Goal: Information Seeking & Learning: Understand process/instructions

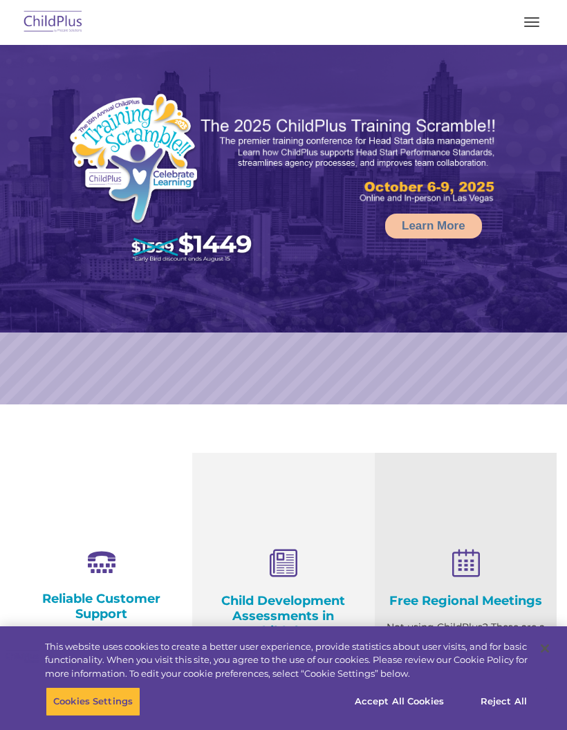
select select "MEDIUM"
click at [538, 29] on button "button" at bounding box center [531, 22] width 29 height 22
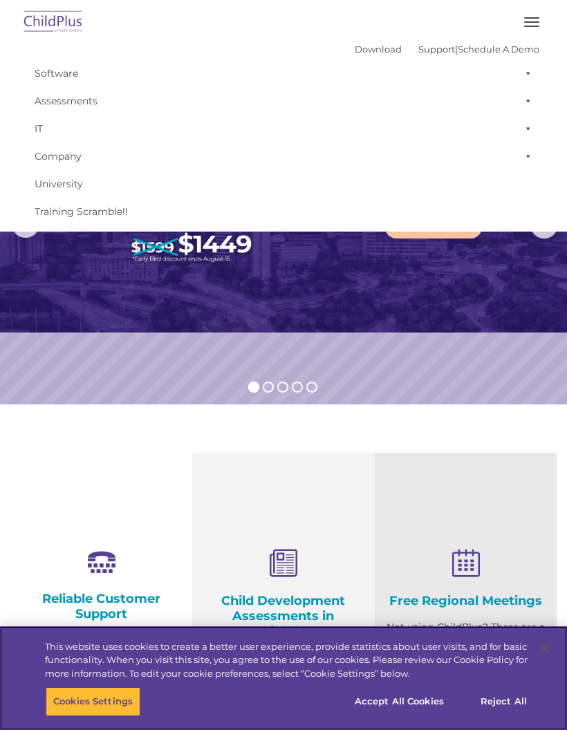
click at [80, 707] on button "Cookies Settings" at bounding box center [93, 701] width 95 height 29
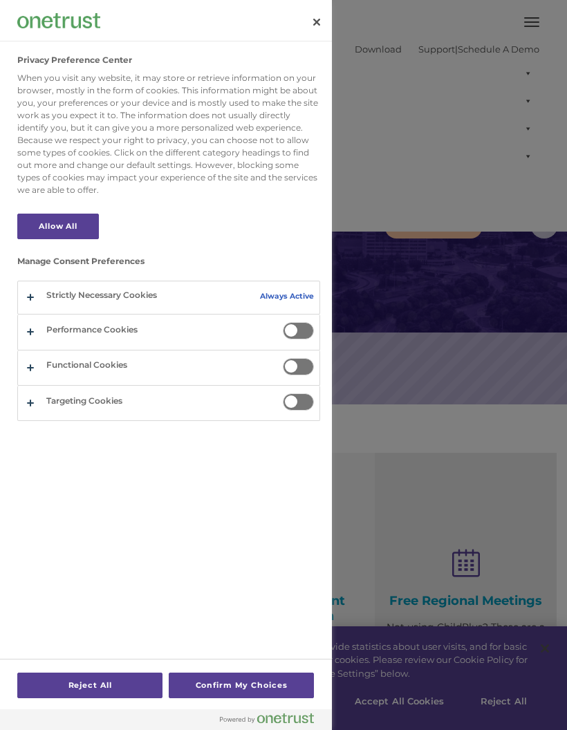
click at [420, 702] on div at bounding box center [283, 365] width 567 height 730
click at [428, 704] on div at bounding box center [283, 365] width 567 height 730
click at [319, 15] on button "Close" at bounding box center [316, 22] width 30 height 30
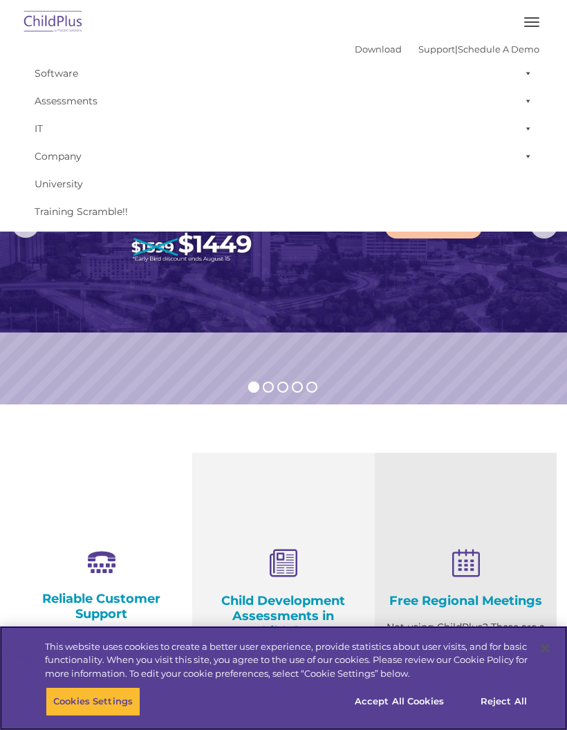
click at [413, 702] on button "Accept All Cookies" at bounding box center [399, 701] width 104 height 29
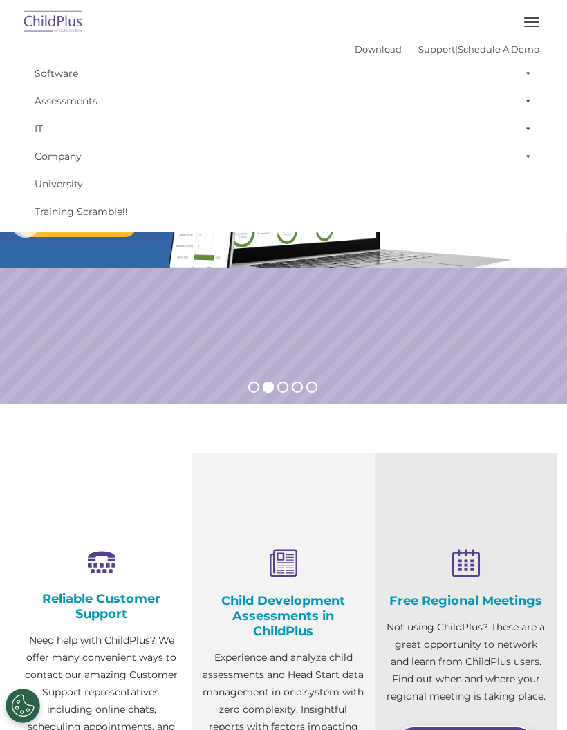
click at [531, 26] on span "button" at bounding box center [531, 26] width 15 height 1
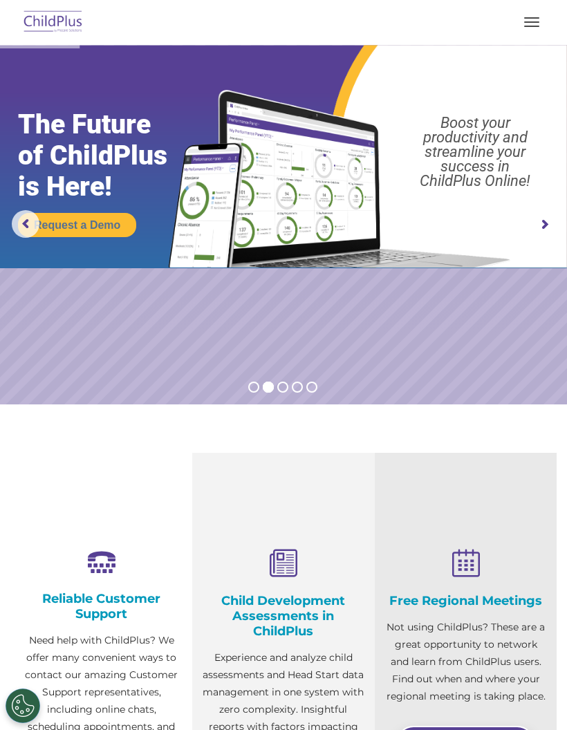
click at [527, 32] on button "button" at bounding box center [531, 22] width 29 height 22
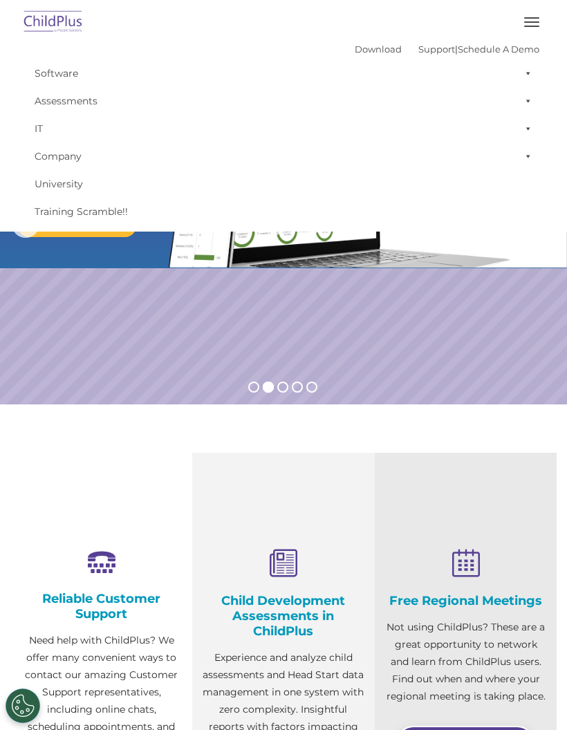
click at [418, 49] on link "Support" at bounding box center [436, 49] width 37 height 11
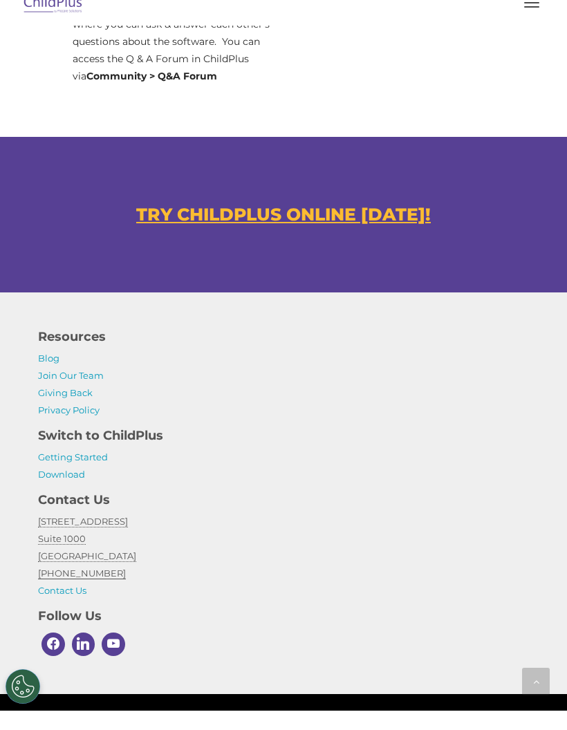
scroll to position [938, 0]
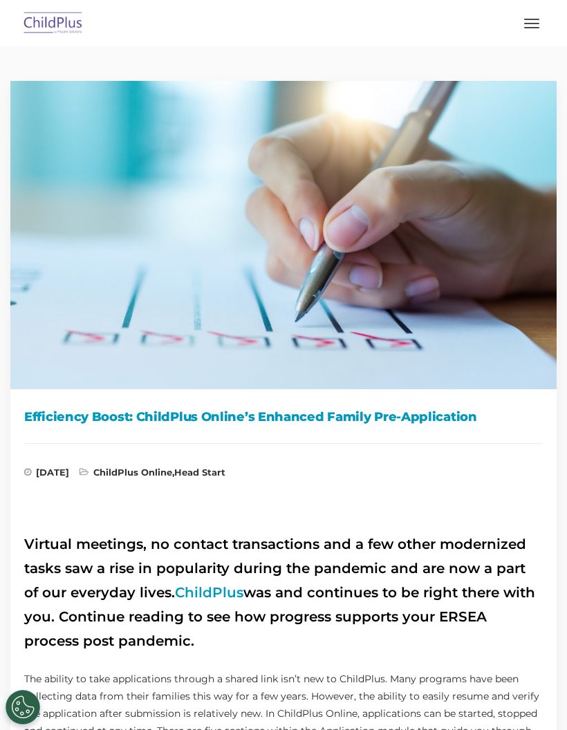
scroll to position [6, 0]
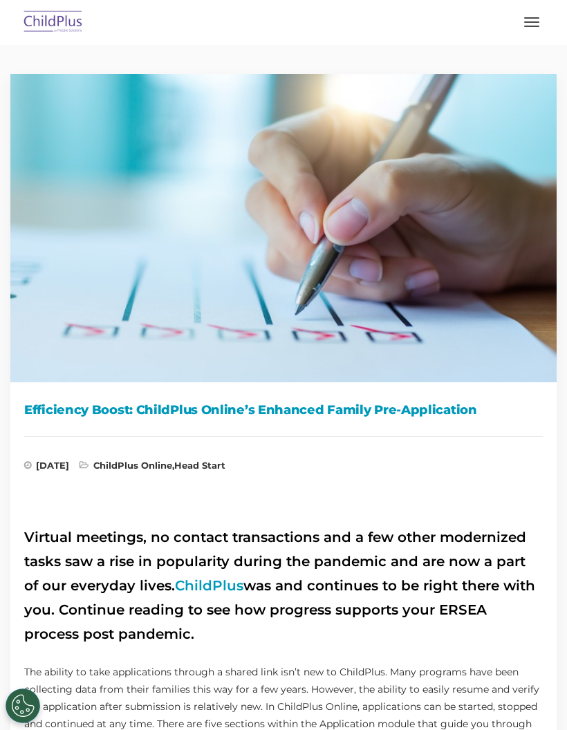
click at [533, 24] on button "button" at bounding box center [531, 22] width 29 height 22
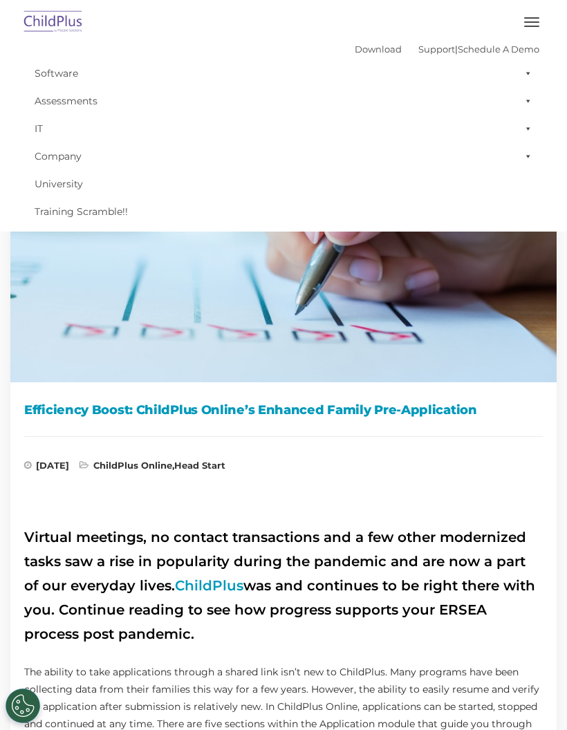
click at [63, 73] on link "Software" at bounding box center [284, 73] width 512 height 28
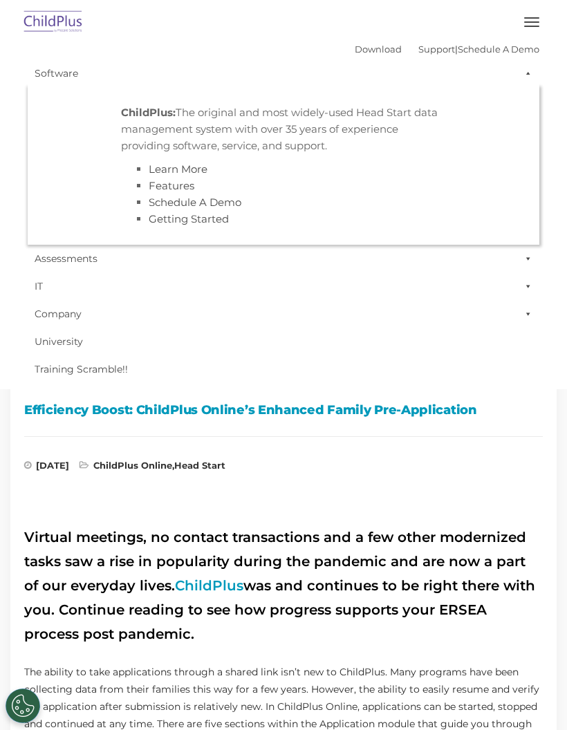
click at [530, 26] on span "button" at bounding box center [531, 26] width 15 height 1
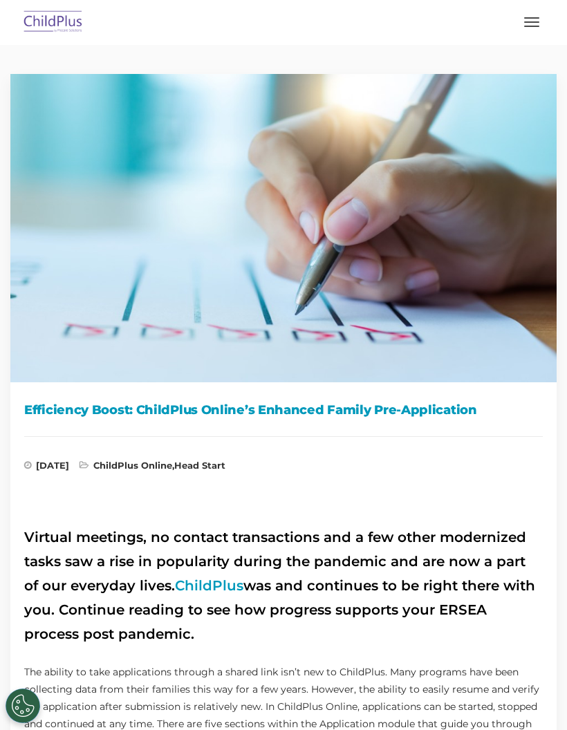
click at [530, 27] on button "button" at bounding box center [531, 22] width 29 height 22
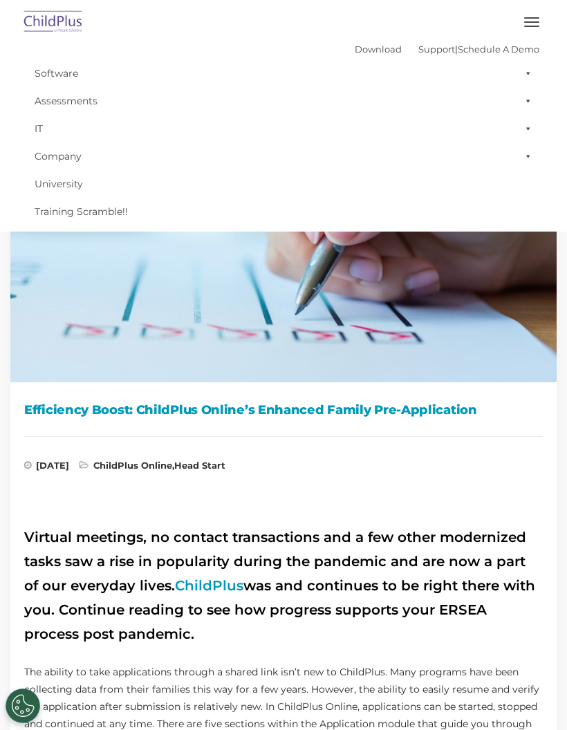
click at [70, 97] on link "Assessments" at bounding box center [284, 101] width 512 height 28
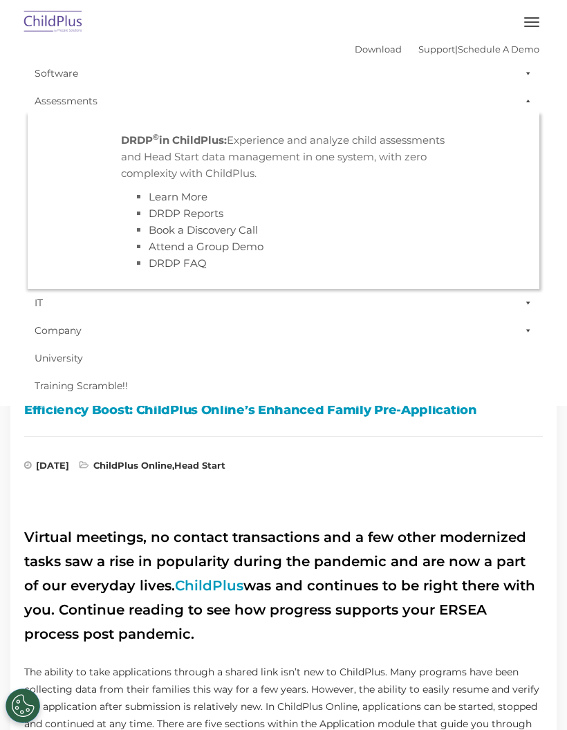
click at [528, 28] on button "button" at bounding box center [531, 22] width 29 height 22
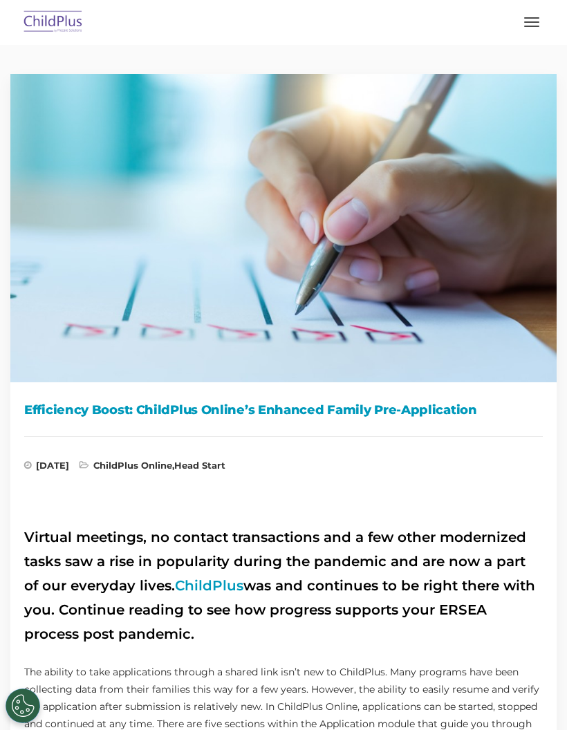
click at [534, 26] on span "button" at bounding box center [531, 26] width 15 height 1
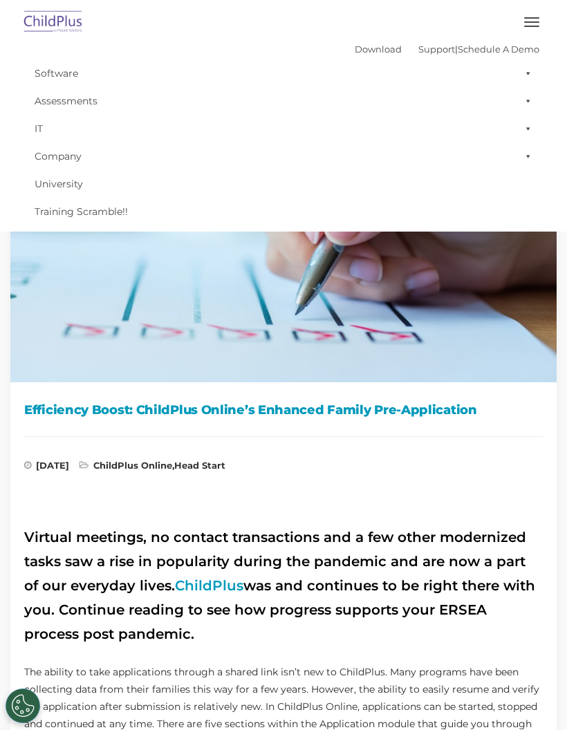
click at [43, 128] on link "IT" at bounding box center [284, 129] width 512 height 28
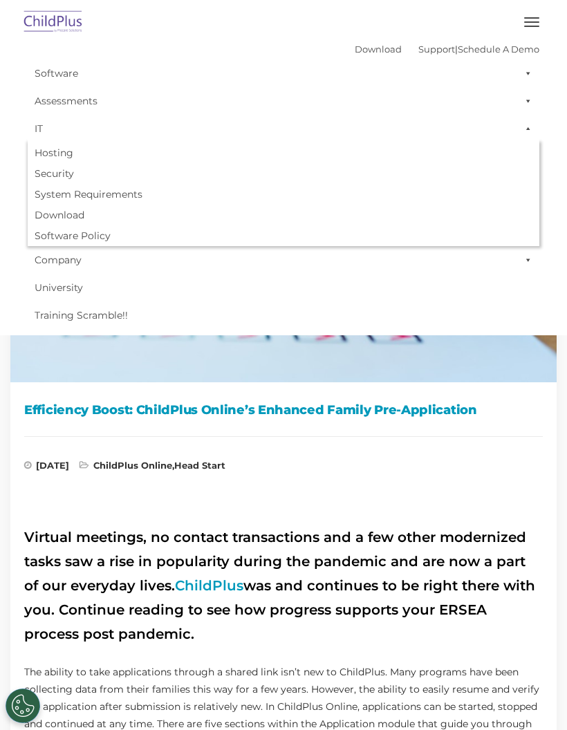
click at [534, 27] on button "button" at bounding box center [531, 22] width 29 height 22
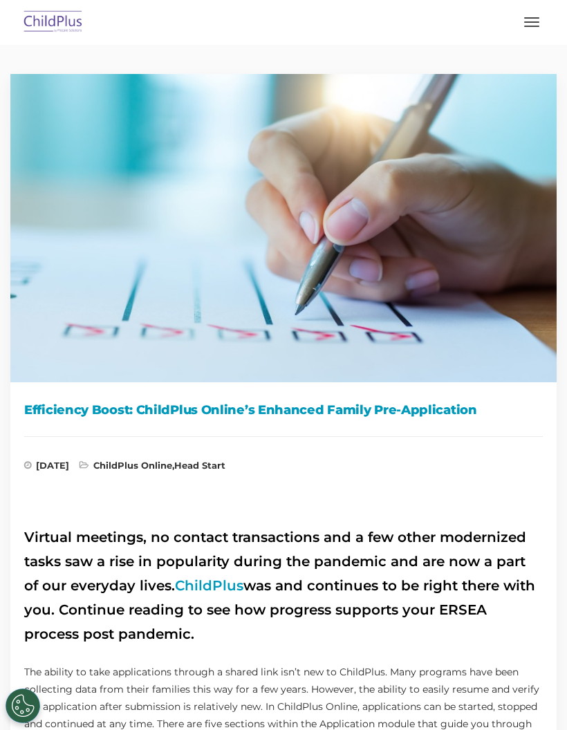
click at [531, 26] on span "button" at bounding box center [531, 26] width 15 height 1
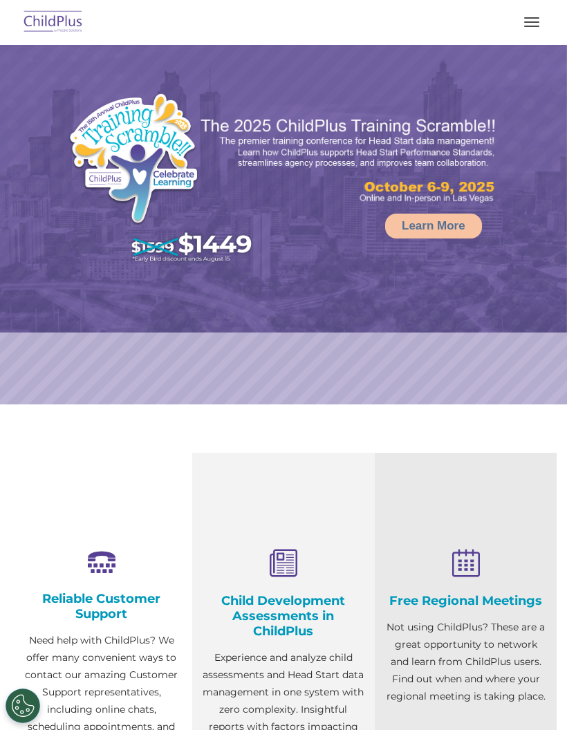
select select "MEDIUM"
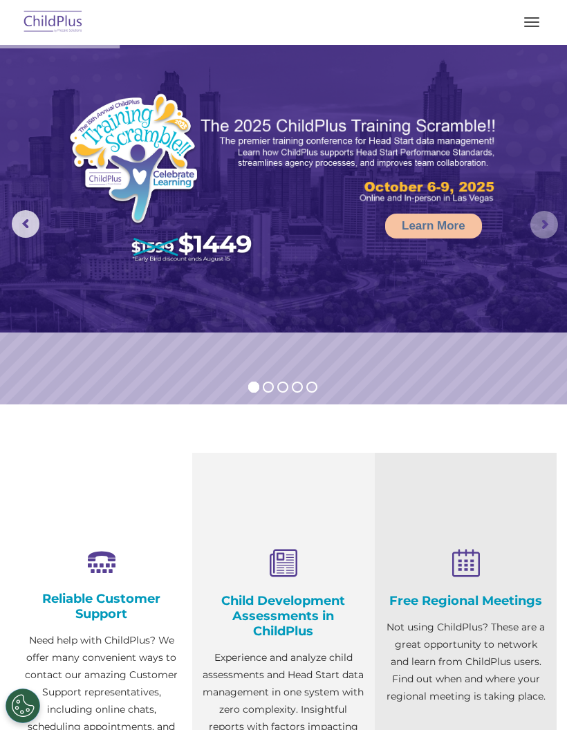
click at [548, 223] on rs-arrow at bounding box center [544, 225] width 28 height 28
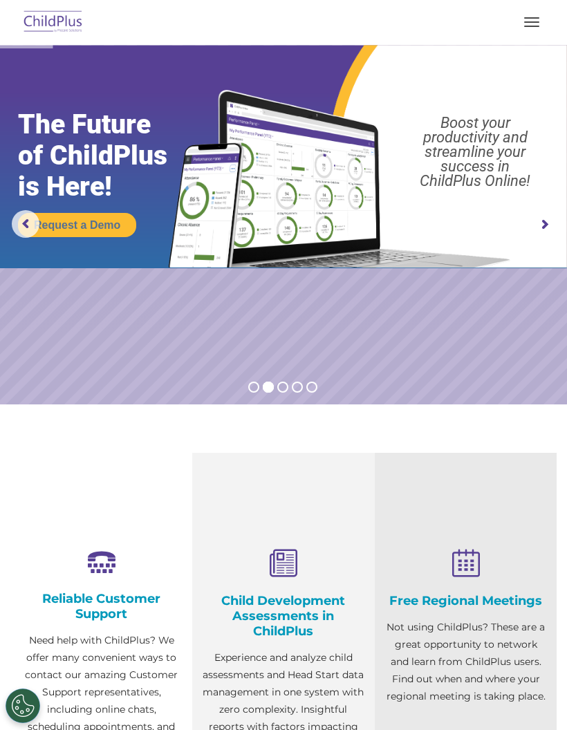
click at [55, 30] on img at bounding box center [53, 22] width 65 height 32
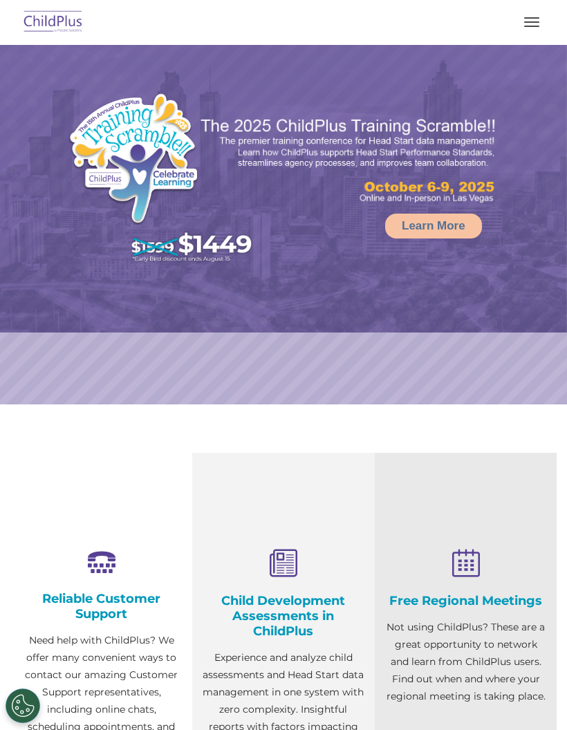
select select "MEDIUM"
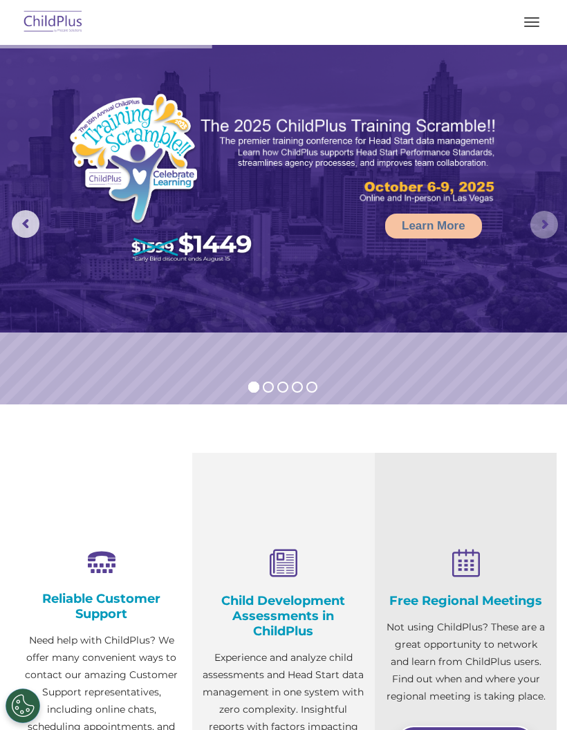
click at [541, 229] on rs-arrow at bounding box center [544, 225] width 28 height 28
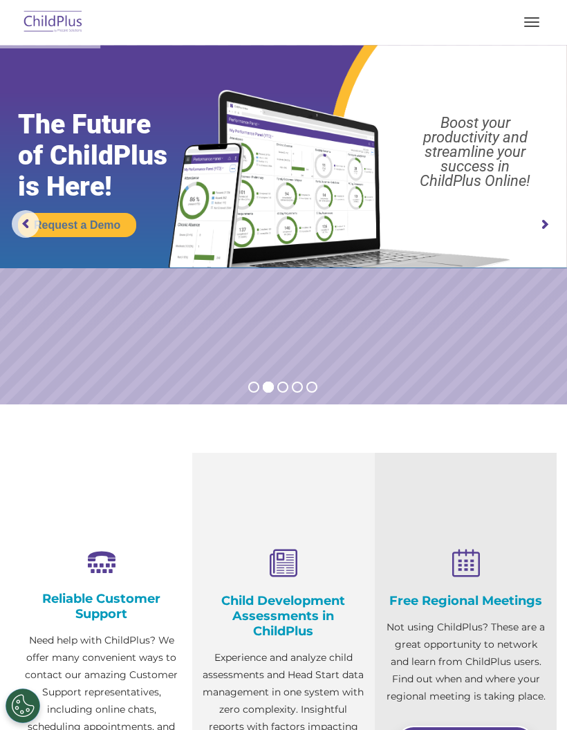
click at [546, 226] on rs-arrow at bounding box center [544, 225] width 28 height 28
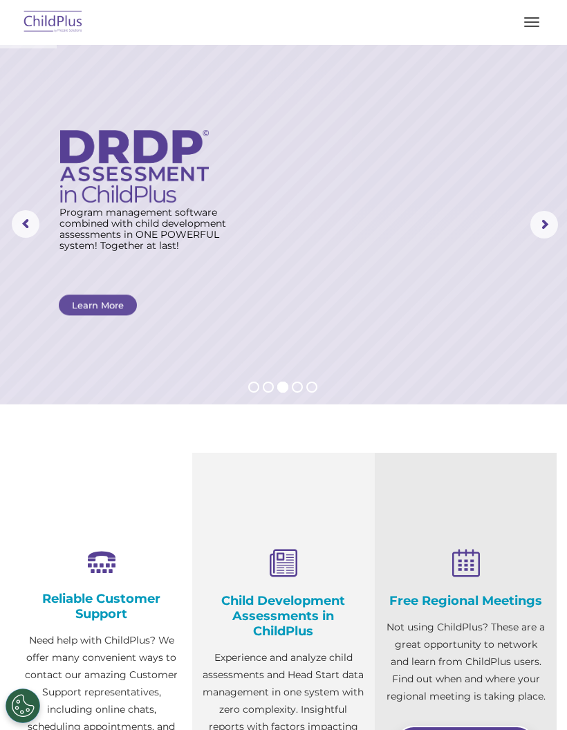
click at [556, 227] on rs-arrow at bounding box center [544, 225] width 28 height 28
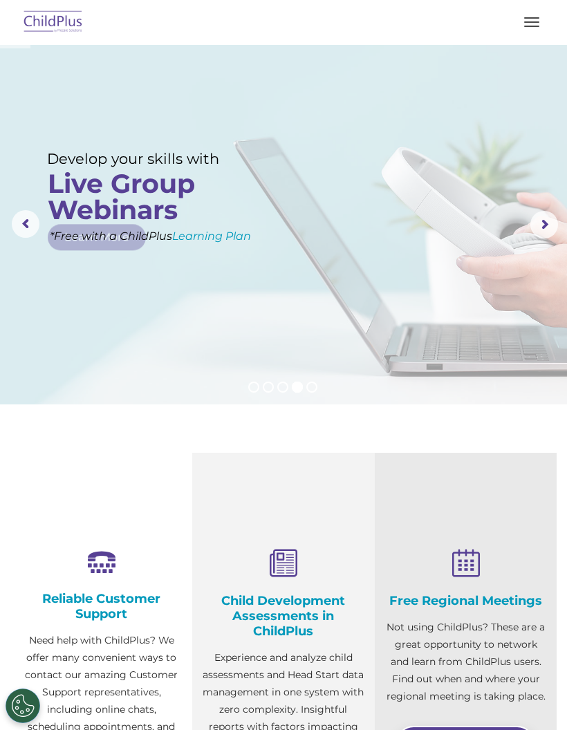
click at [546, 224] on rs-arrow at bounding box center [544, 225] width 28 height 28
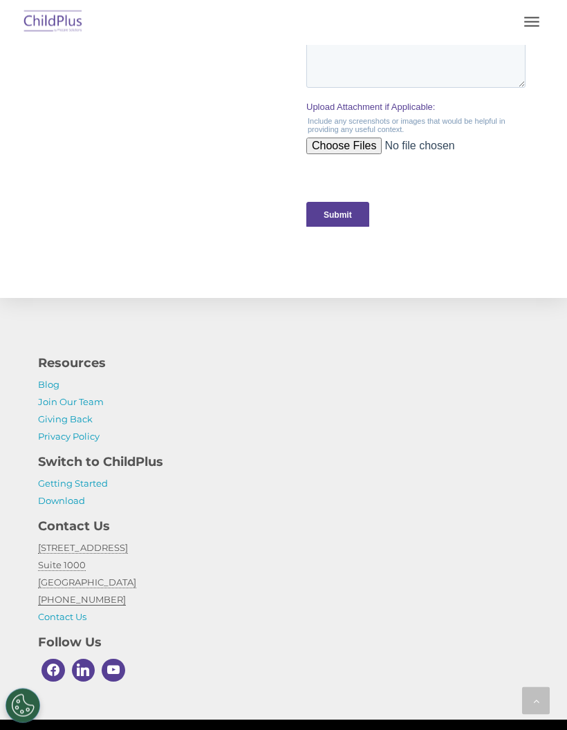
scroll to position [1492, 0]
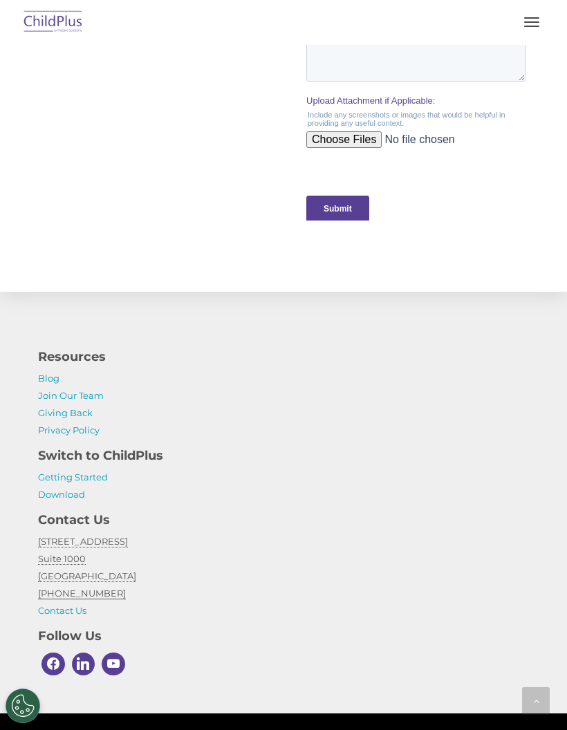
click at [75, 480] on link "Getting Started" at bounding box center [73, 476] width 70 height 11
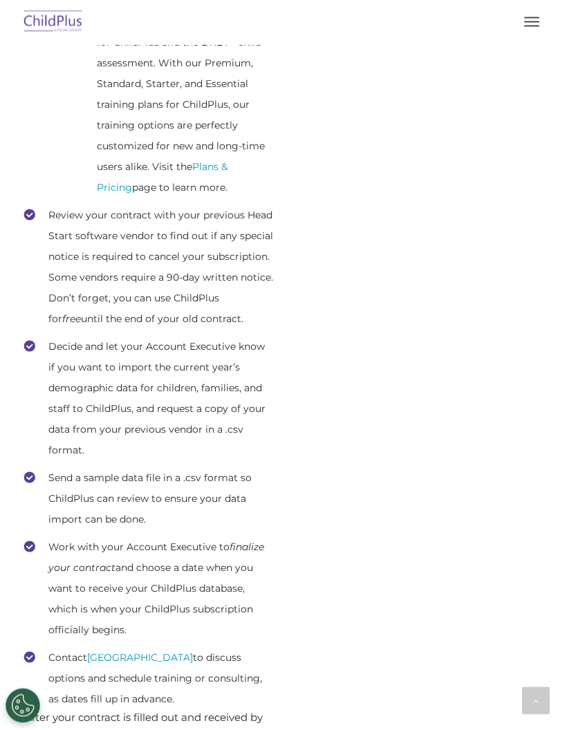
scroll to position [736, 0]
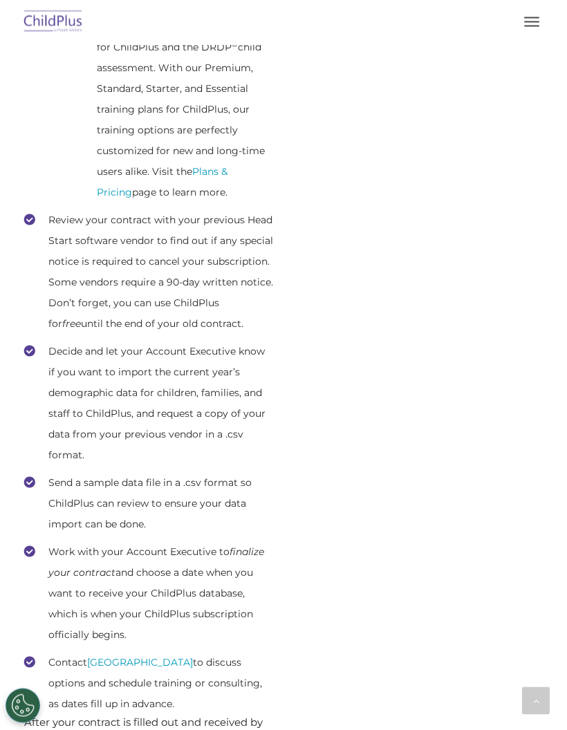
click at [532, 19] on button "button" at bounding box center [531, 22] width 29 height 22
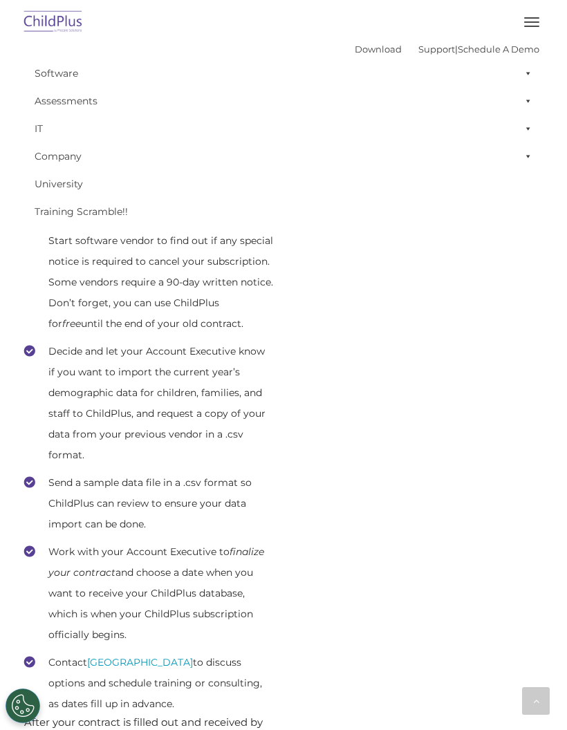
click at [533, 28] on button "button" at bounding box center [531, 22] width 29 height 22
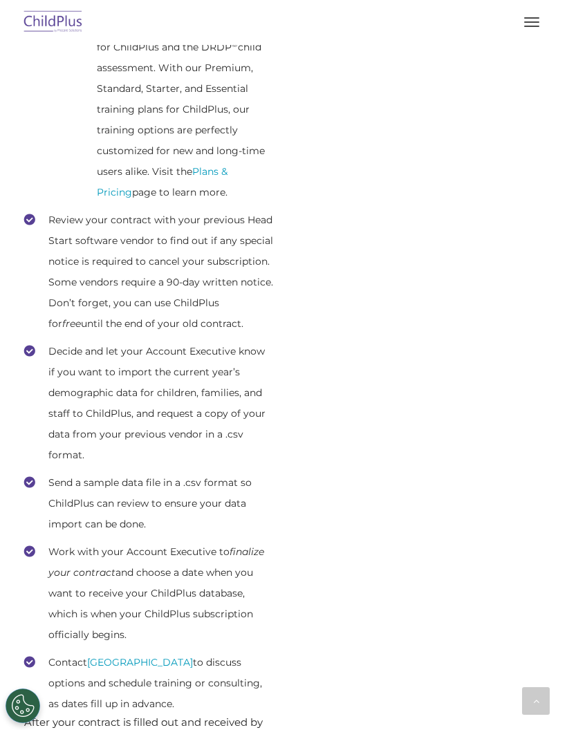
click at [530, 30] on button "button" at bounding box center [531, 22] width 29 height 22
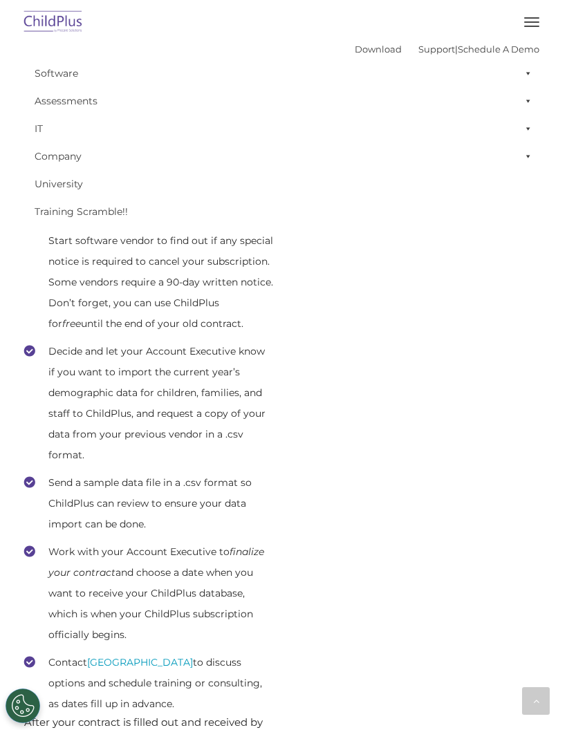
click at [68, 160] on link "Company" at bounding box center [284, 156] width 512 height 28
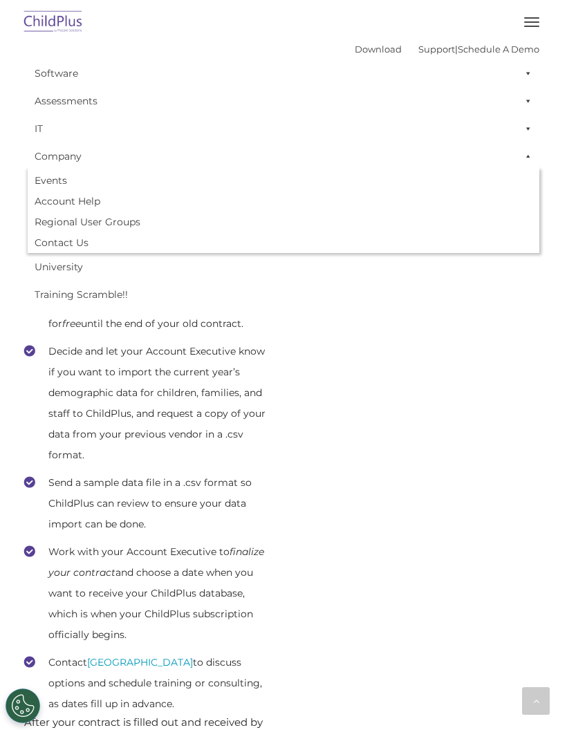
click at [86, 205] on link "Account Help" at bounding box center [284, 201] width 512 height 21
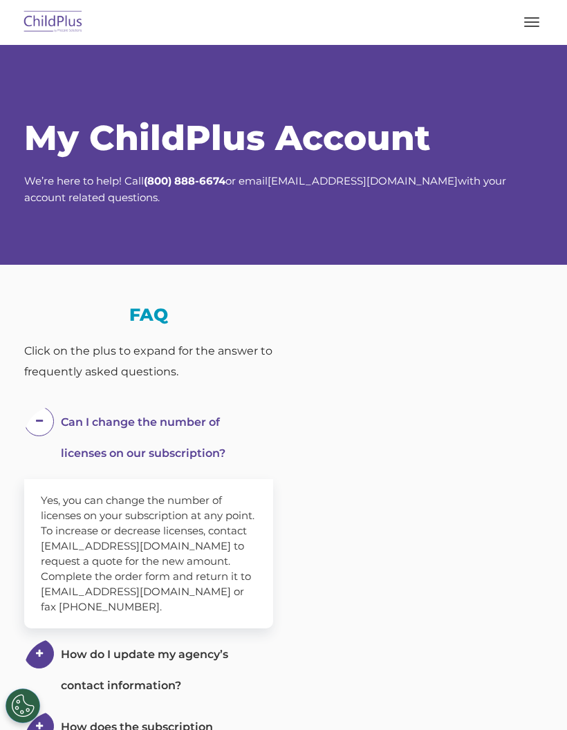
click at [534, 30] on button "button" at bounding box center [531, 22] width 29 height 22
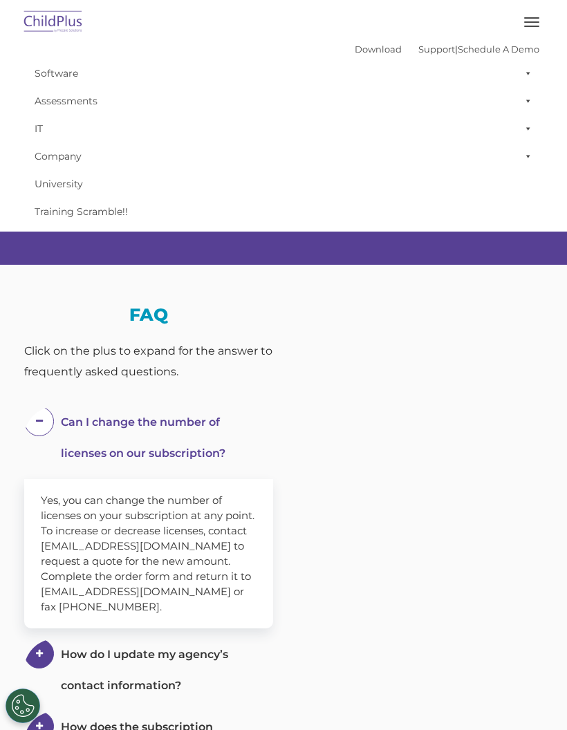
click at [533, 24] on button "button" at bounding box center [531, 22] width 29 height 22
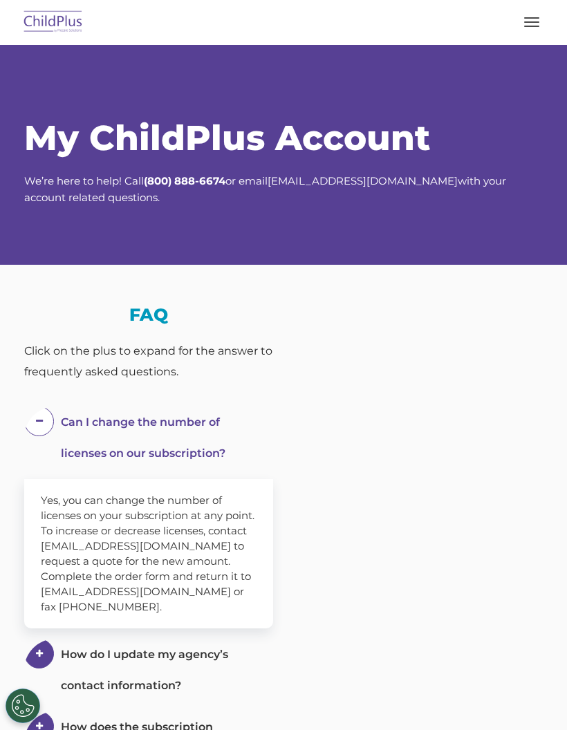
click at [534, 21] on span "button" at bounding box center [531, 21] width 15 height 1
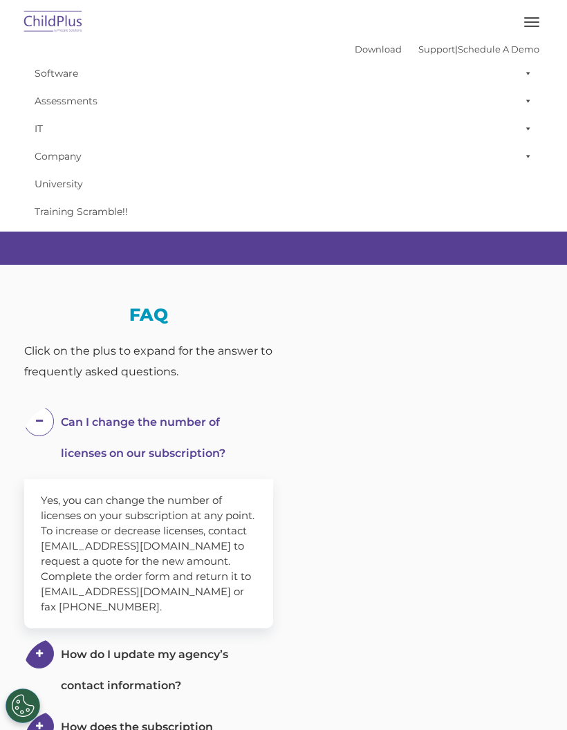
click at [68, 78] on link "Software" at bounding box center [284, 73] width 512 height 28
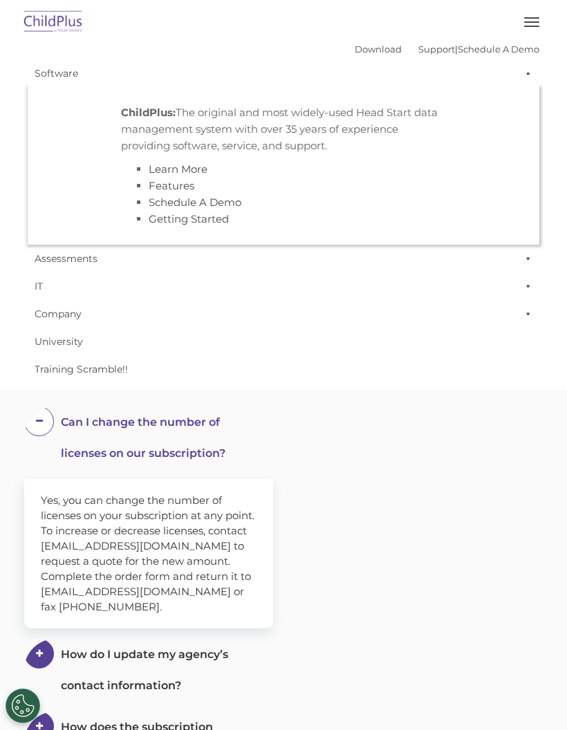
select select "MEDIUM"
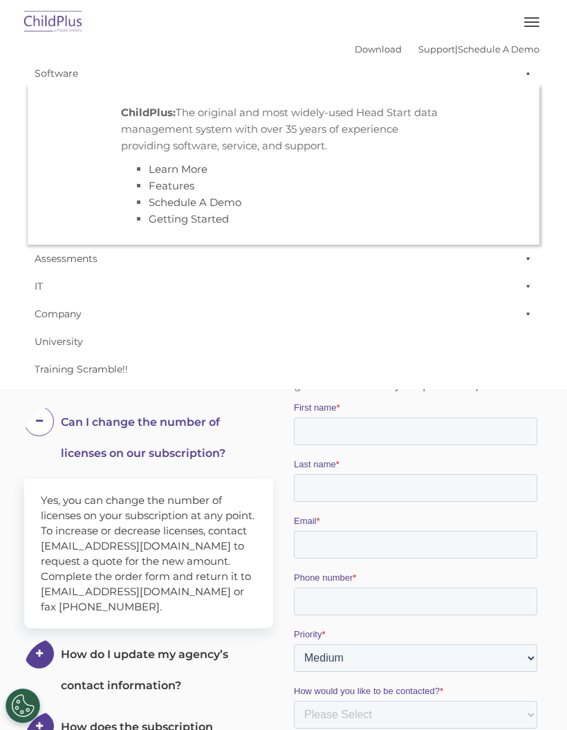
click at [525, 30] on button "button" at bounding box center [531, 22] width 29 height 22
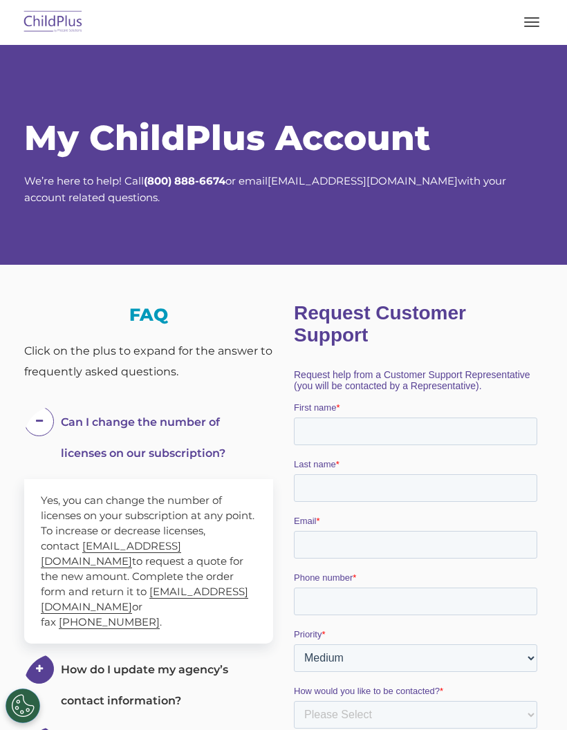
click at [530, 12] on button "button" at bounding box center [531, 22] width 29 height 22
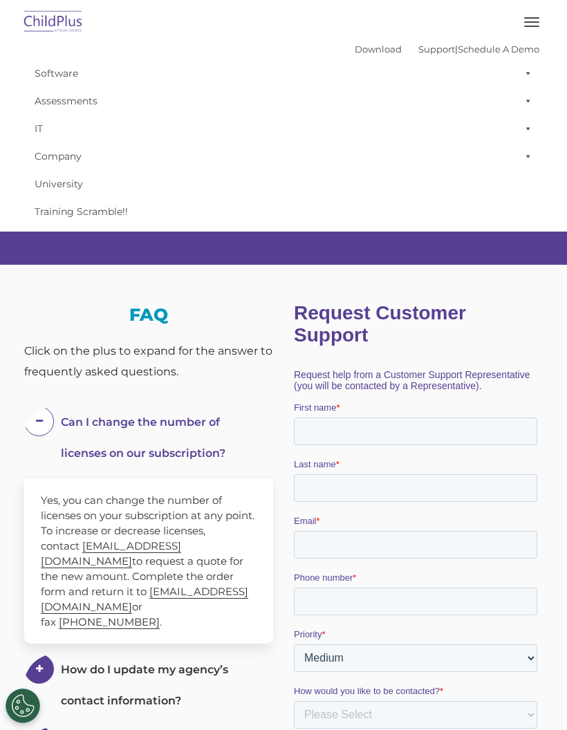
click at [355, 46] on link "Download" at bounding box center [378, 49] width 47 height 11
